Goal: Task Accomplishment & Management: Check status

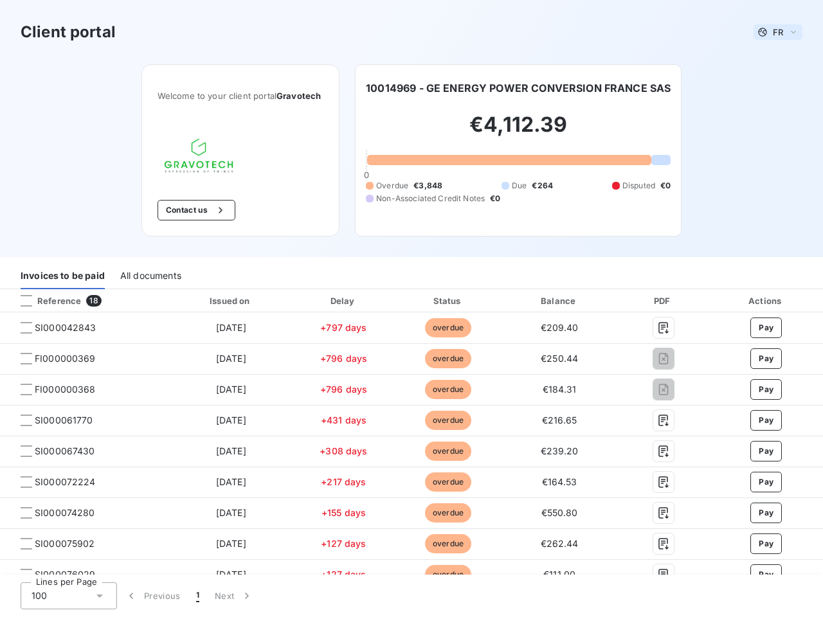
click at [773, 32] on span "FR" at bounding box center [778, 32] width 10 height 10
click at [189, 210] on button "Contact us" at bounding box center [196, 210] width 78 height 21
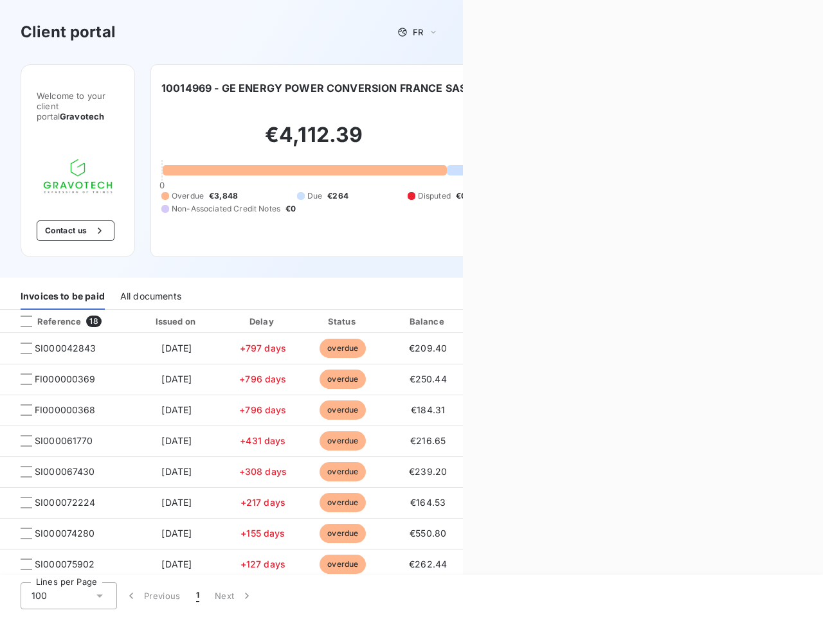
click at [62, 276] on div "Welcome to your client portal Gravotech Contact us [PHONE_NUMBER] - GE ENERGY P…" at bounding box center [231, 170] width 463 height 213
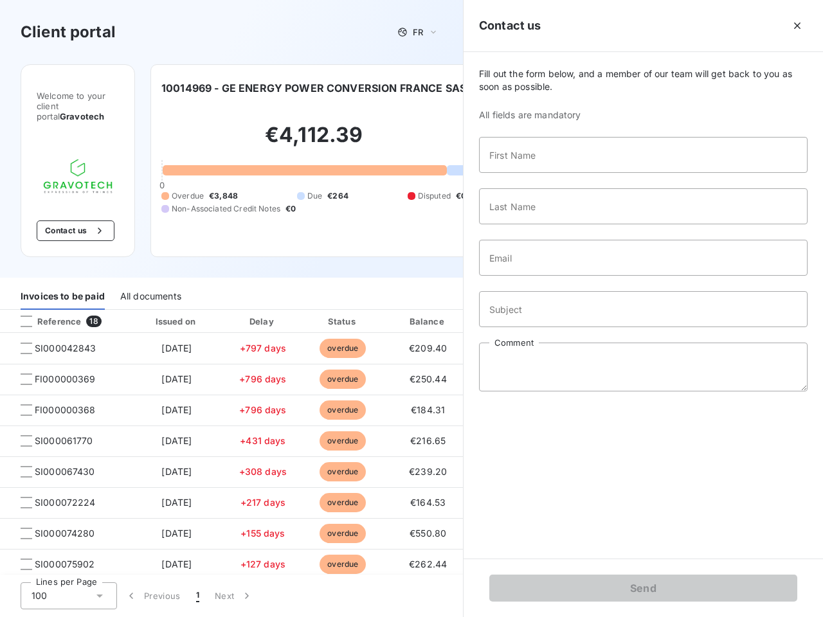
click at [150, 276] on div "Welcome to your client portal Gravotech Contact us [PHONE_NUMBER] - GE ENERGY P…" at bounding box center [231, 170] width 463 height 213
click at [83, 301] on div "Invoices to be paid" at bounding box center [63, 296] width 84 height 27
click at [26, 301] on div "Invoices to be paid" at bounding box center [63, 296] width 84 height 27
click at [227, 301] on div "Invoices to be paid All documents" at bounding box center [231, 296] width 463 height 27
click at [338, 301] on div "Invoices to be paid All documents" at bounding box center [231, 296] width 463 height 27
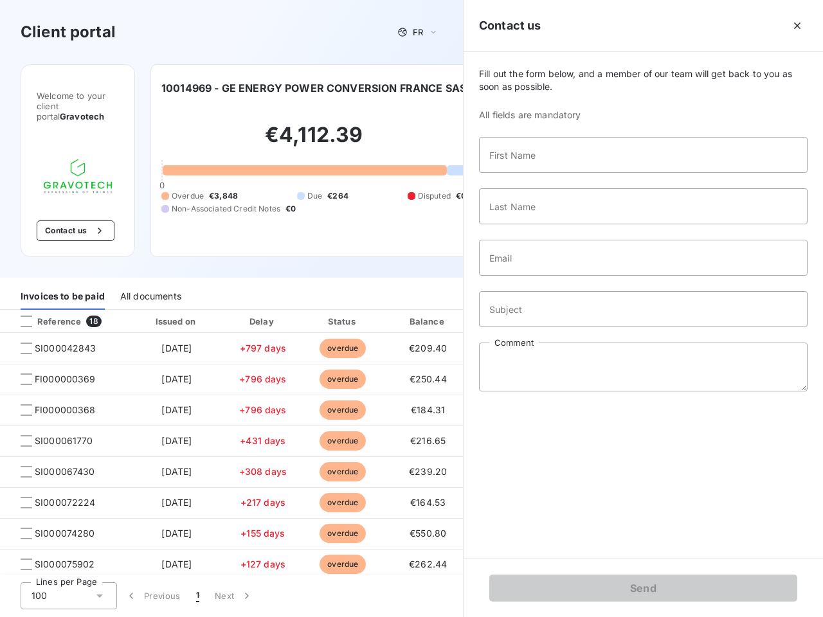
click at [442, 301] on div "Invoices to be paid All documents" at bounding box center [231, 296] width 463 height 27
